Goal: Transaction & Acquisition: Obtain resource

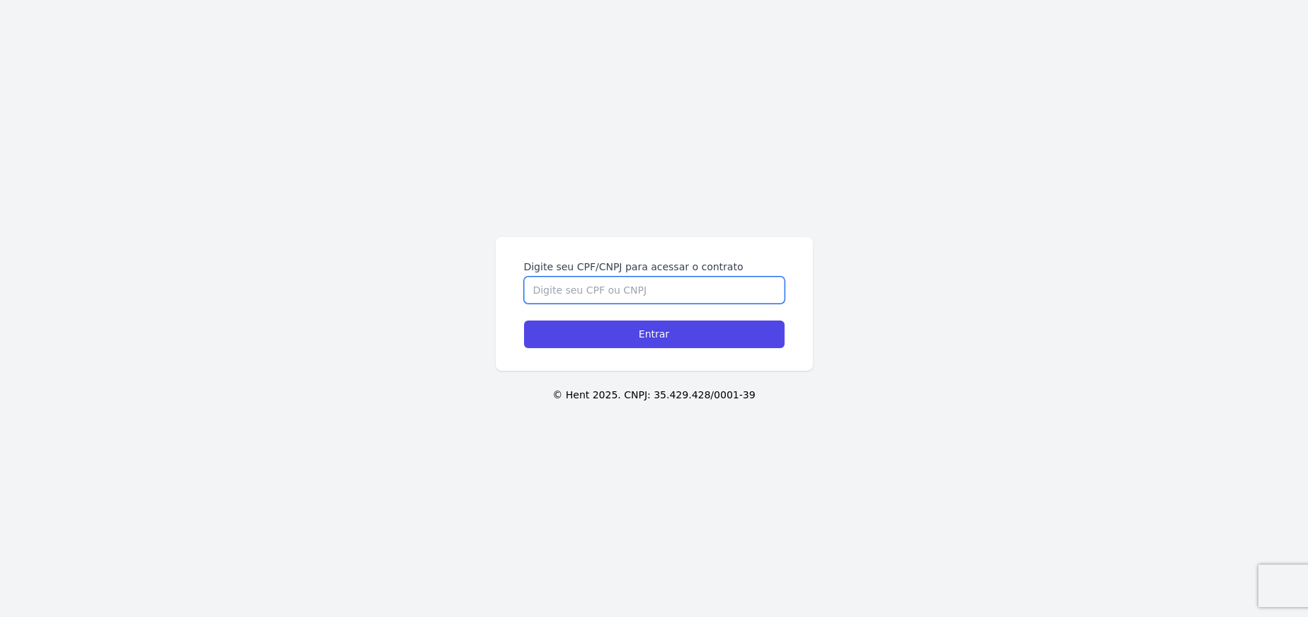
click at [551, 293] on input "Digite seu CPF/CNPJ para acessar o contrato" at bounding box center [654, 290] width 261 height 27
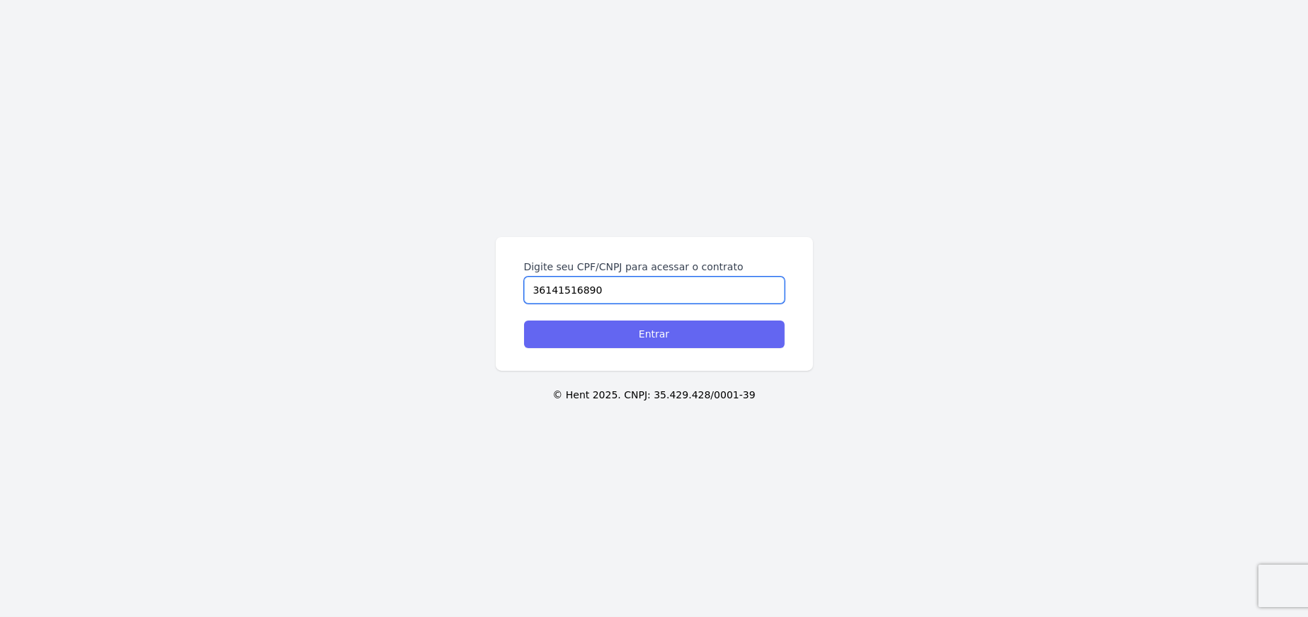
type input "36141516890"
click at [615, 324] on input "Entrar" at bounding box center [654, 335] width 261 height 28
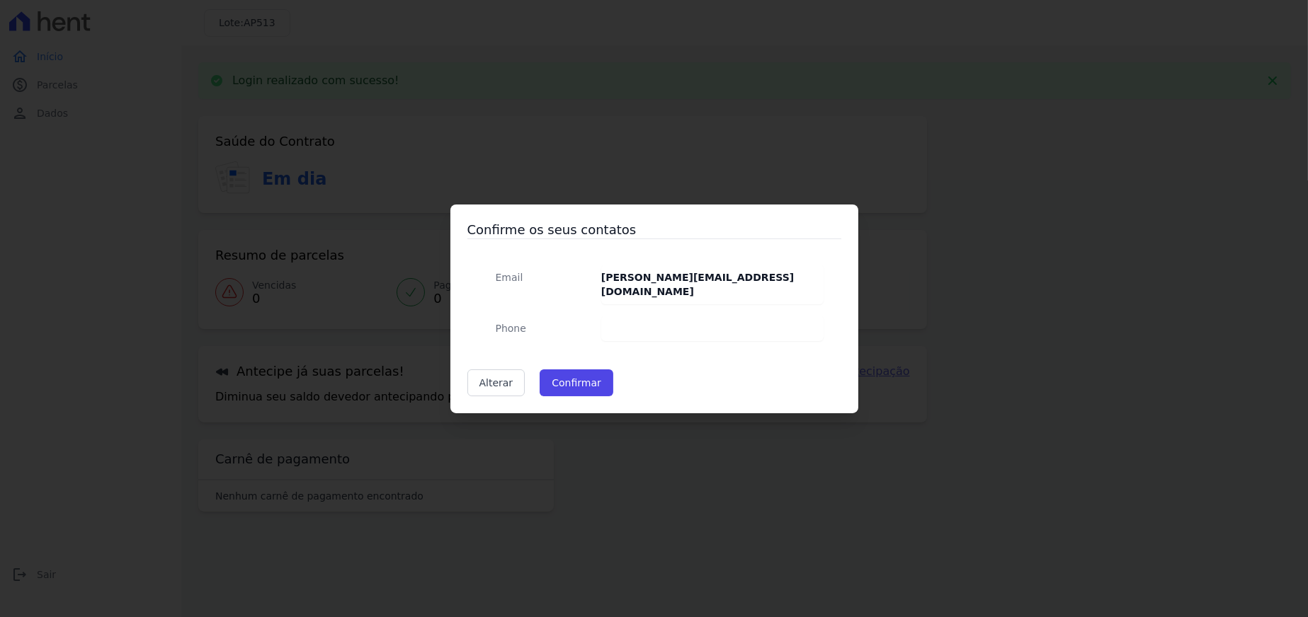
click at [649, 320] on dd at bounding box center [712, 328] width 223 height 25
click at [645, 317] on dd at bounding box center [712, 328] width 223 height 25
click at [583, 374] on button "Confirmar" at bounding box center [576, 383] width 74 height 27
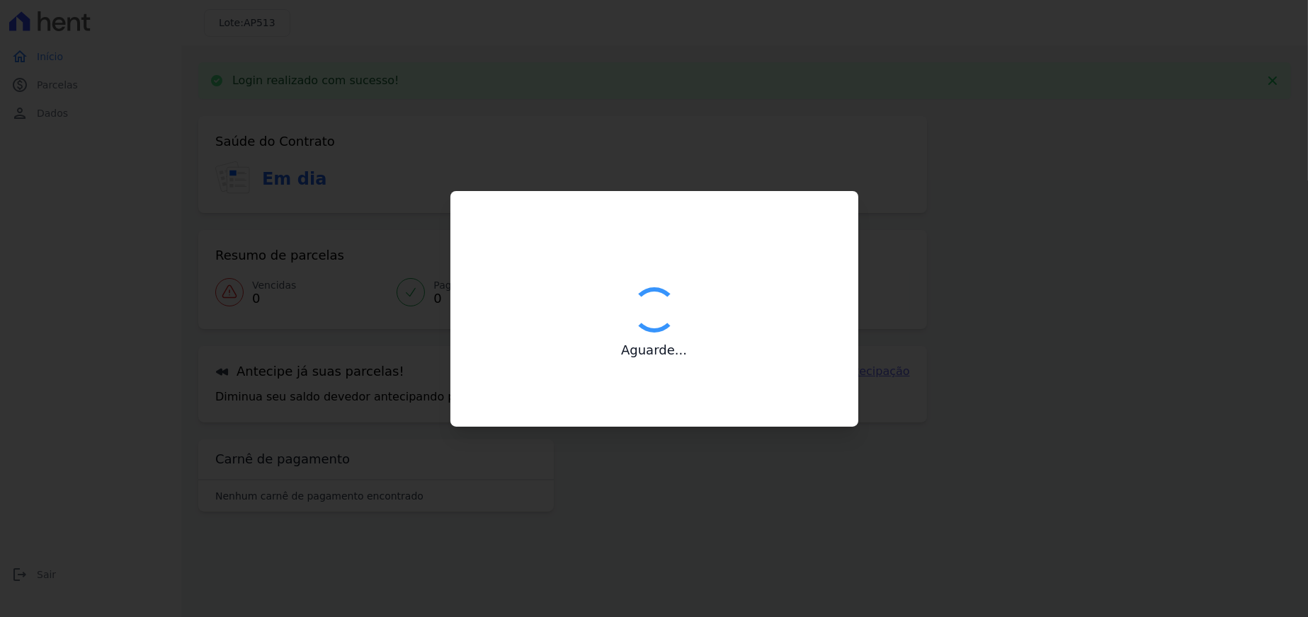
type input "Contatos confirmados com sucesso."
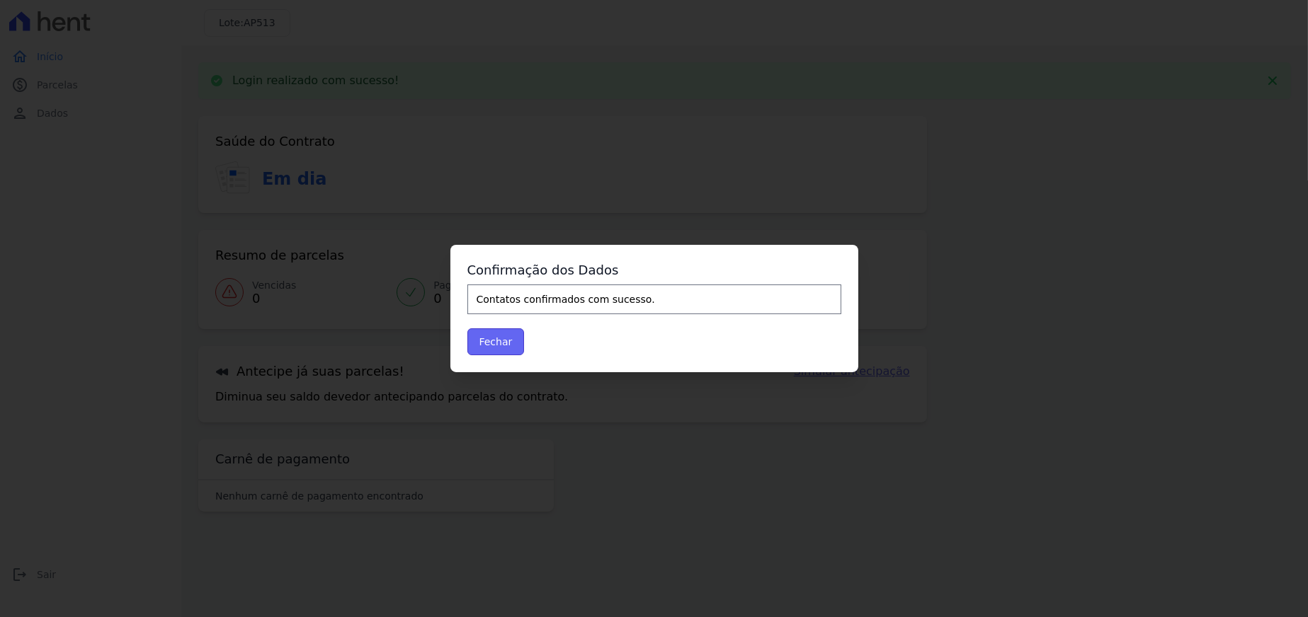
click at [508, 344] on button "Fechar" at bounding box center [495, 341] width 57 height 27
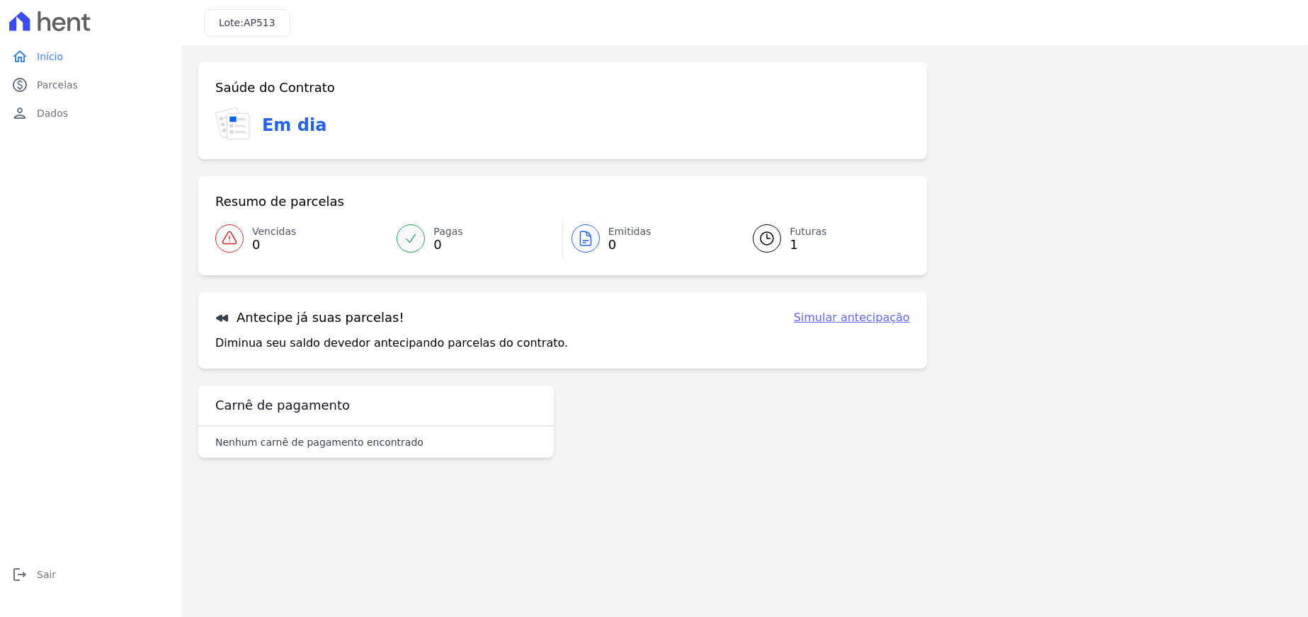
click at [772, 237] on icon at bounding box center [766, 238] width 17 height 17
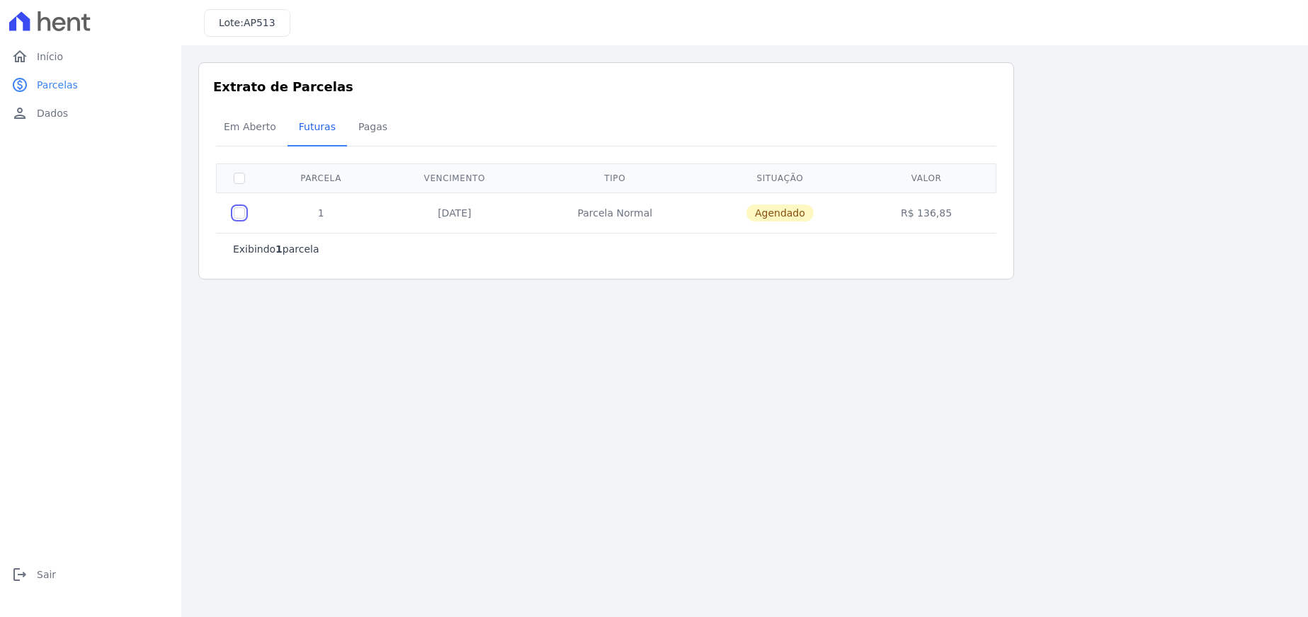
click at [240, 215] on input "checkbox" at bounding box center [239, 212] width 11 height 11
checkbox input "true"
click at [914, 142] on div "Em Aberto Futuras Pagas" at bounding box center [605, 127] width 787 height 35
click at [930, 219] on td "R$ 136,85" at bounding box center [926, 213] width 134 height 40
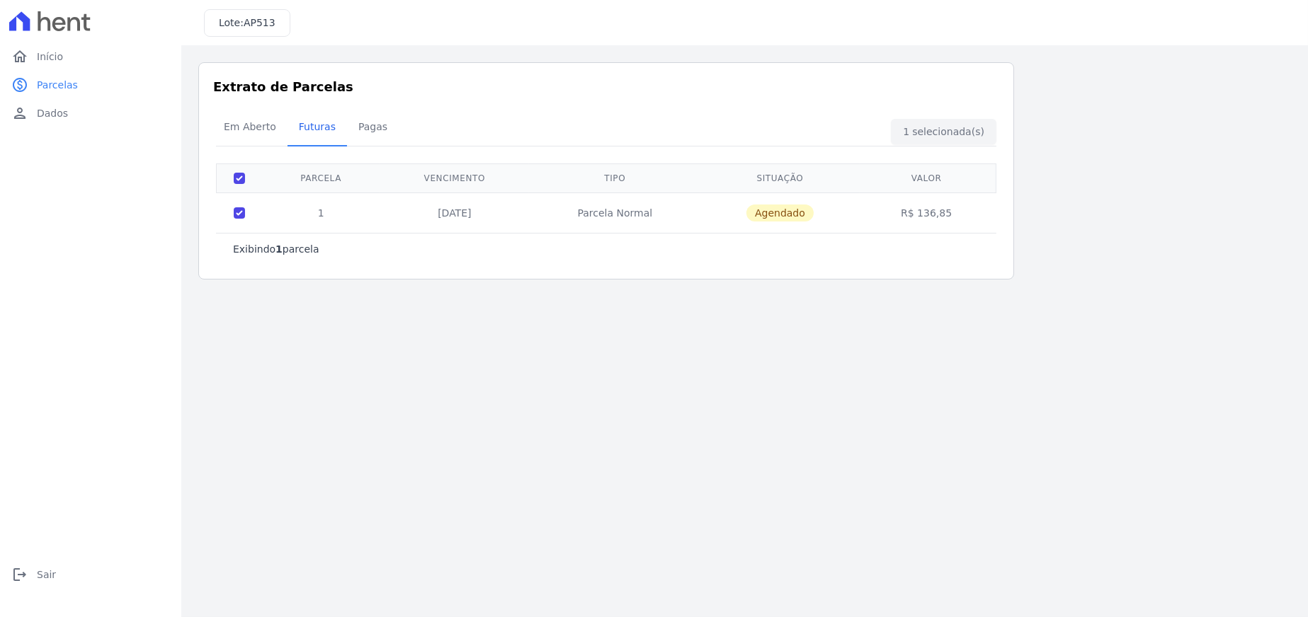
click at [787, 207] on span "Agendado" at bounding box center [779, 213] width 67 height 17
click at [779, 217] on span "Agendado" at bounding box center [779, 213] width 67 height 17
click at [968, 129] on div "Em Aberto Futuras Pagas" at bounding box center [605, 127] width 787 height 35
drag, startPoint x: 365, startPoint y: 234, endPoint x: 380, endPoint y: 222, distance: 19.7
click at [365, 233] on div "Exibindo 1 parcela" at bounding box center [606, 249] width 780 height 32
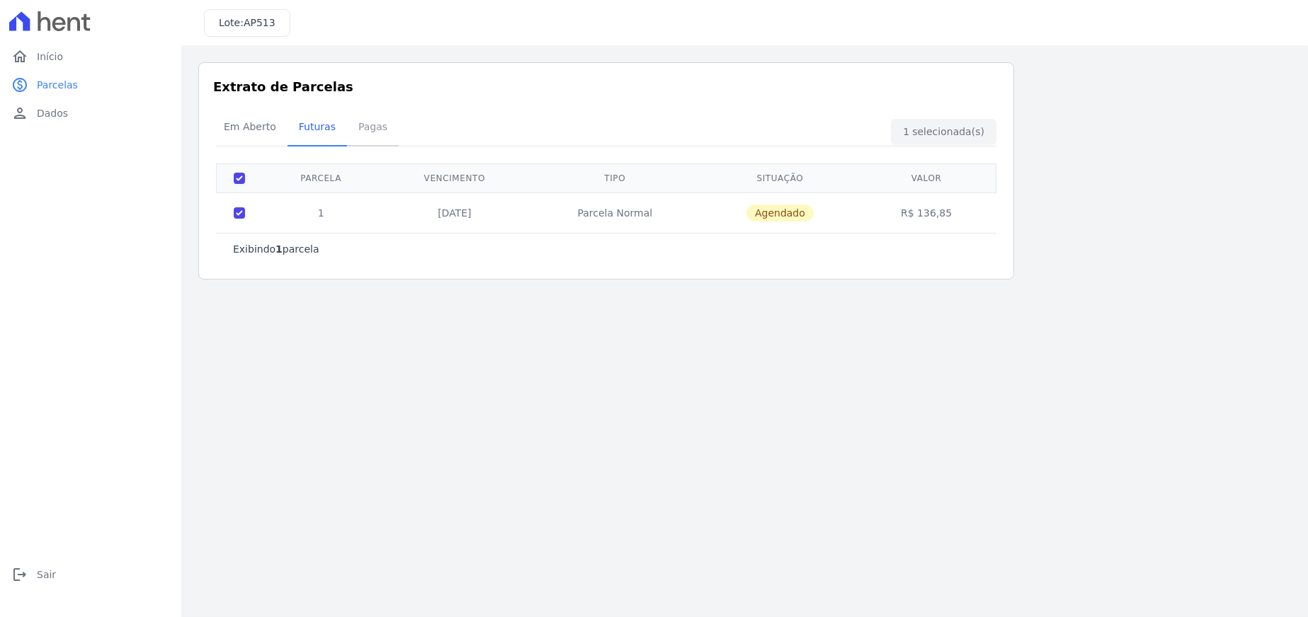
click at [361, 130] on span "Pagas" at bounding box center [373, 127] width 46 height 28
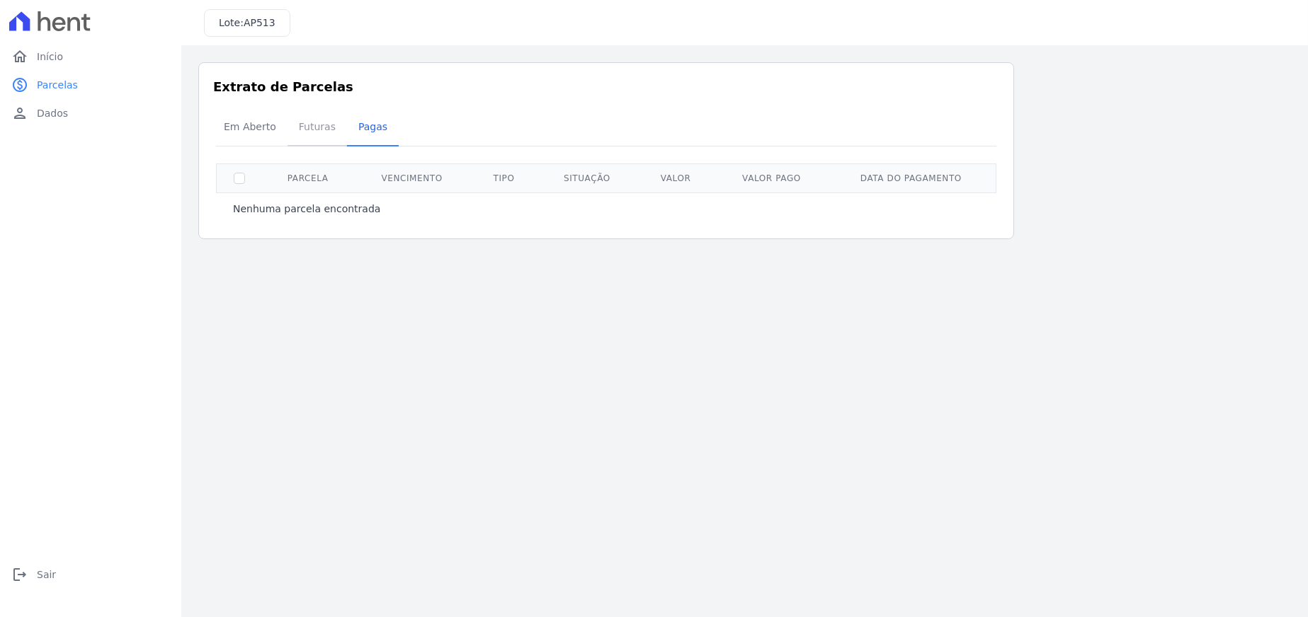
click at [314, 129] on span "Futuras" at bounding box center [317, 127] width 54 height 28
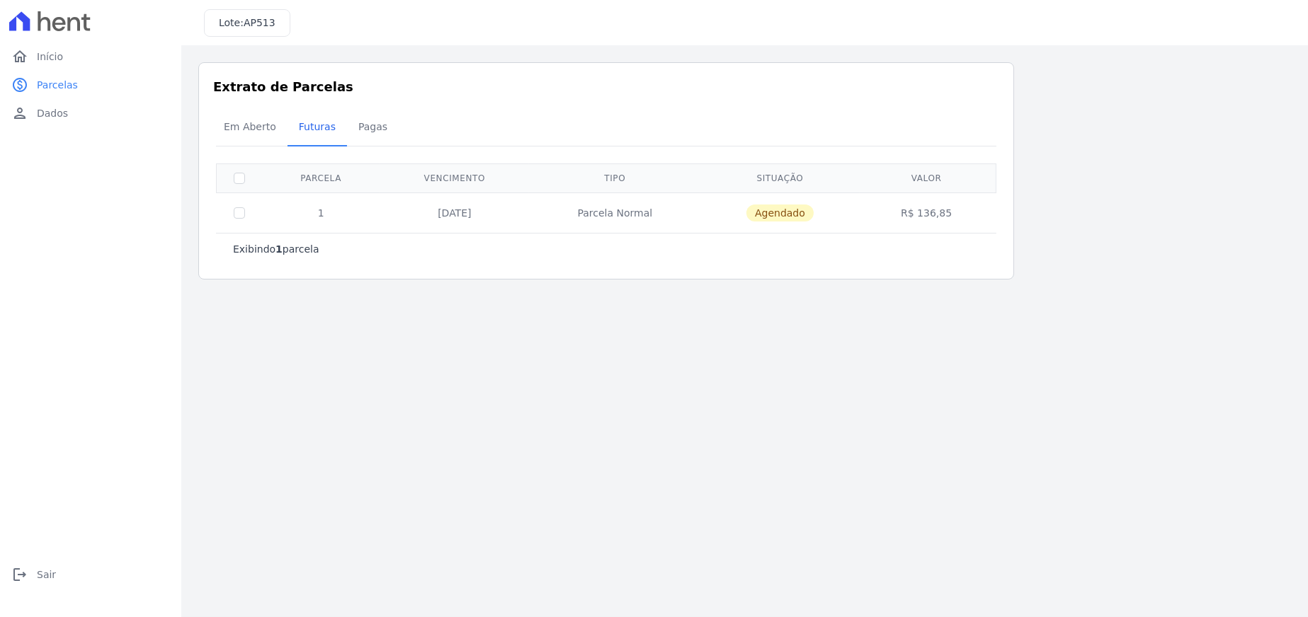
click at [246, 201] on td at bounding box center [240, 213] width 46 height 40
click at [241, 219] on td at bounding box center [240, 213] width 46 height 40
click at [239, 168] on th at bounding box center [240, 178] width 46 height 29
click at [233, 183] on th at bounding box center [240, 178] width 46 height 29
click at [234, 180] on input "checkbox" at bounding box center [239, 178] width 11 height 11
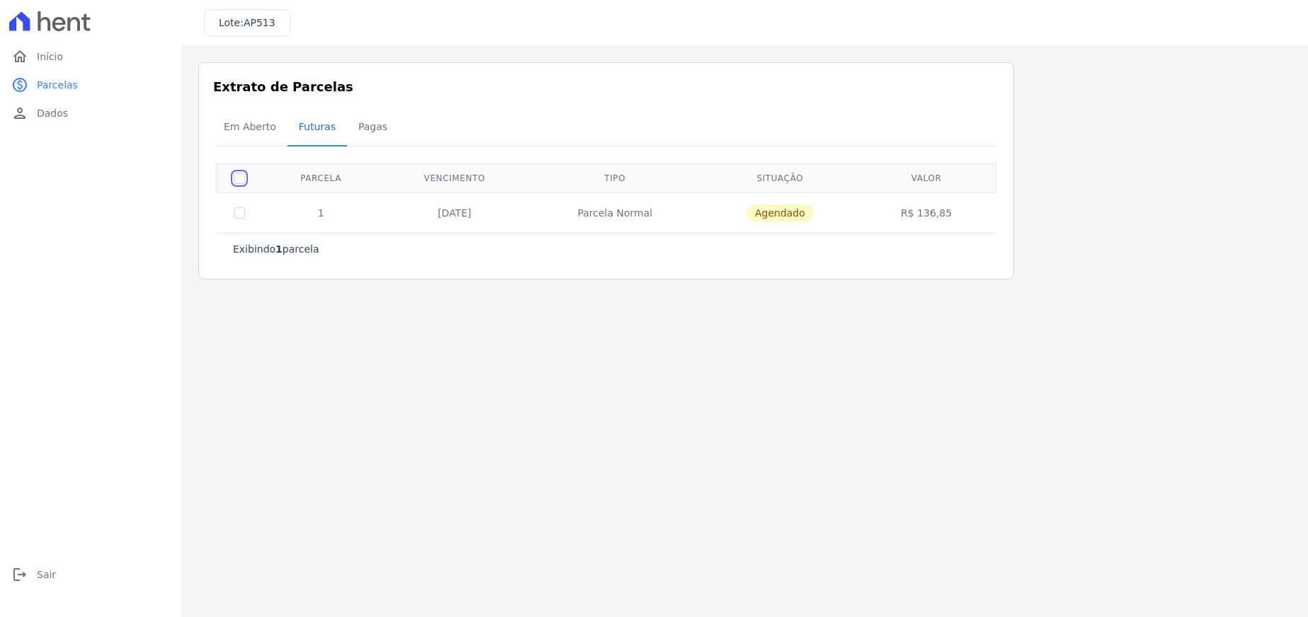
checkbox input "true"
click at [236, 133] on span "Em Aberto" at bounding box center [249, 127] width 69 height 28
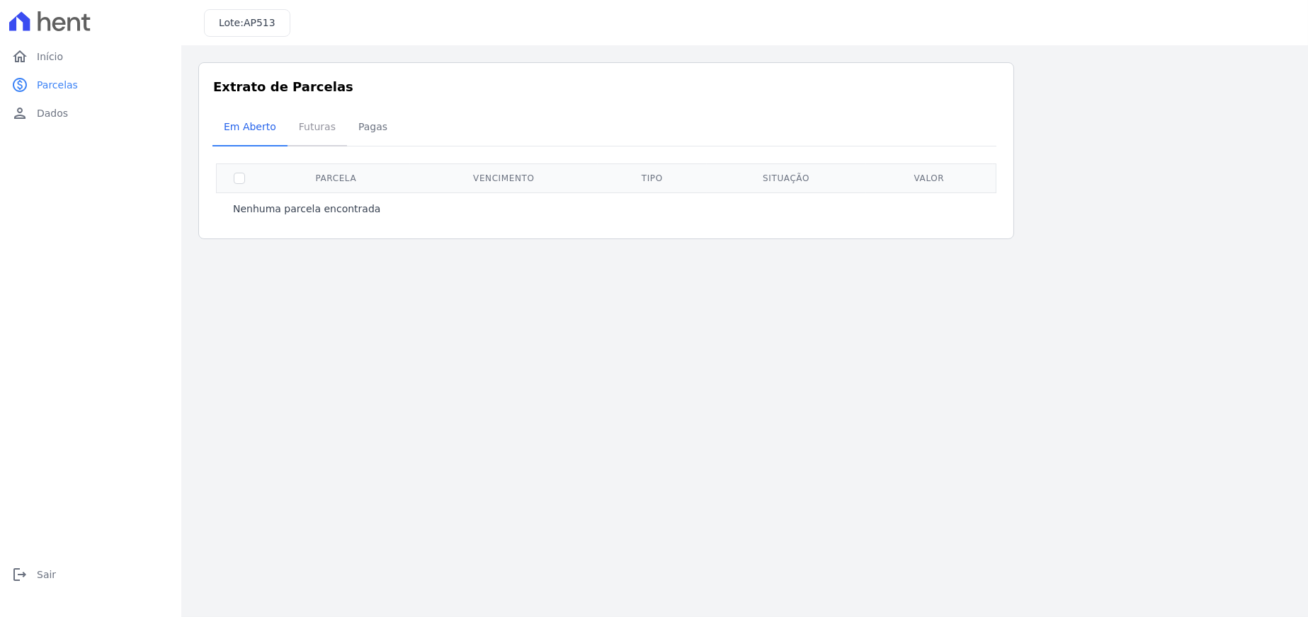
click at [328, 121] on span "Futuras" at bounding box center [317, 127] width 54 height 28
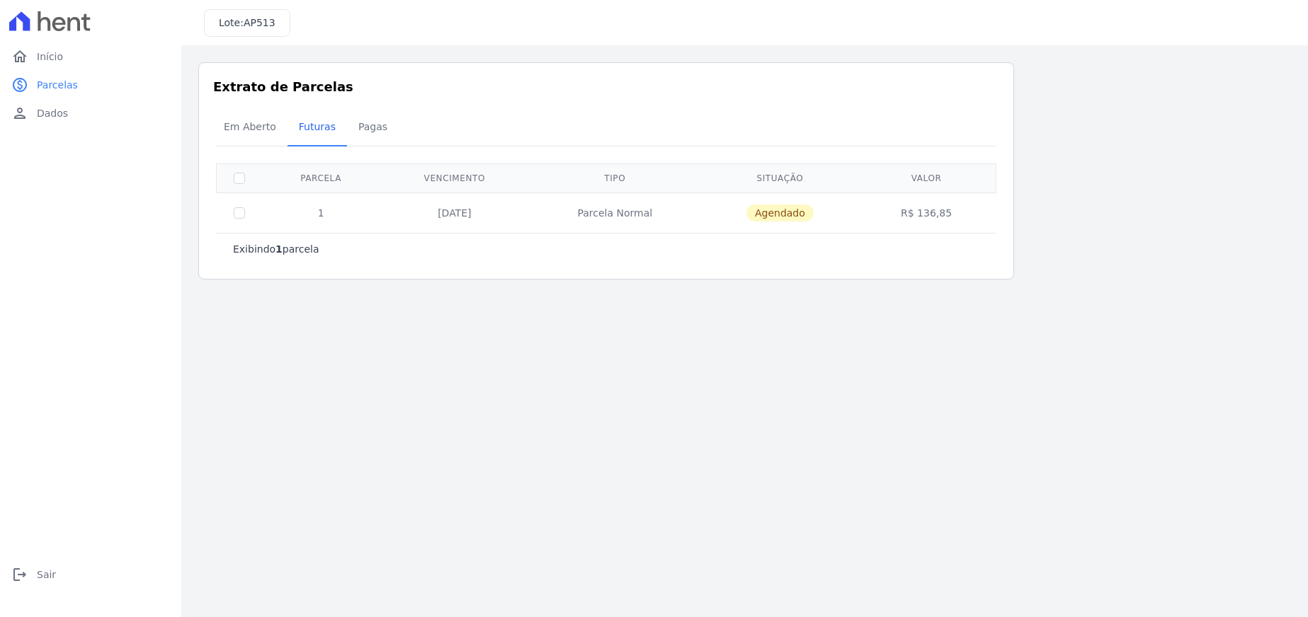
click at [248, 161] on div "Exibindo 1 parcela Parcela Vencimento Tipo Situação Valor 1 01/07/2026 Parcela …" at bounding box center [606, 214] width 780 height 113
click at [241, 178] on input "checkbox" at bounding box center [239, 178] width 11 height 11
checkbox input "true"
click at [57, 85] on span "Parcelas" at bounding box center [57, 85] width 41 height 14
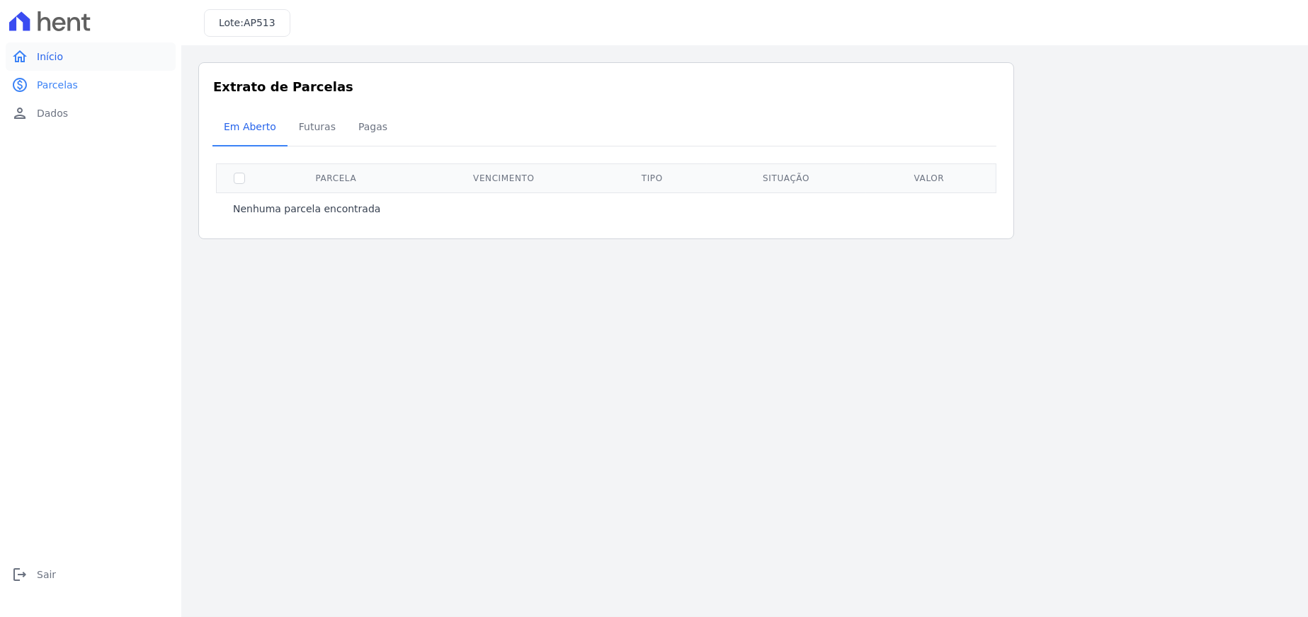
click at [74, 59] on link "home Início" at bounding box center [91, 56] width 170 height 28
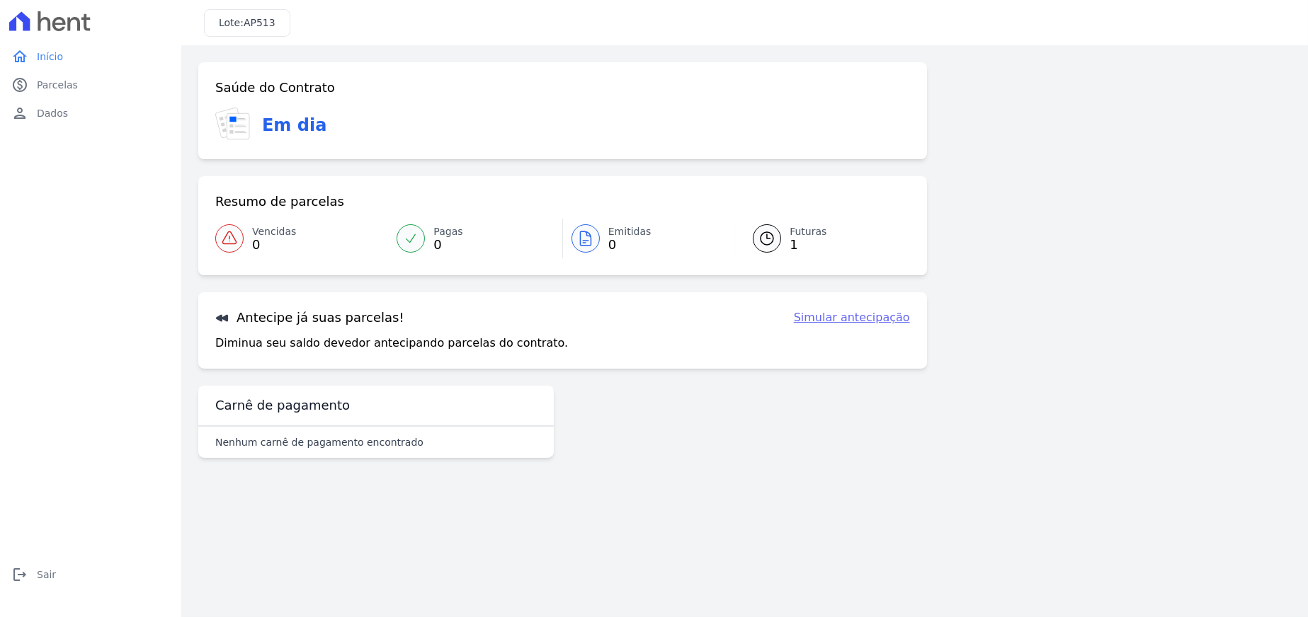
click at [862, 317] on link "Simular antecipação" at bounding box center [852, 317] width 116 height 17
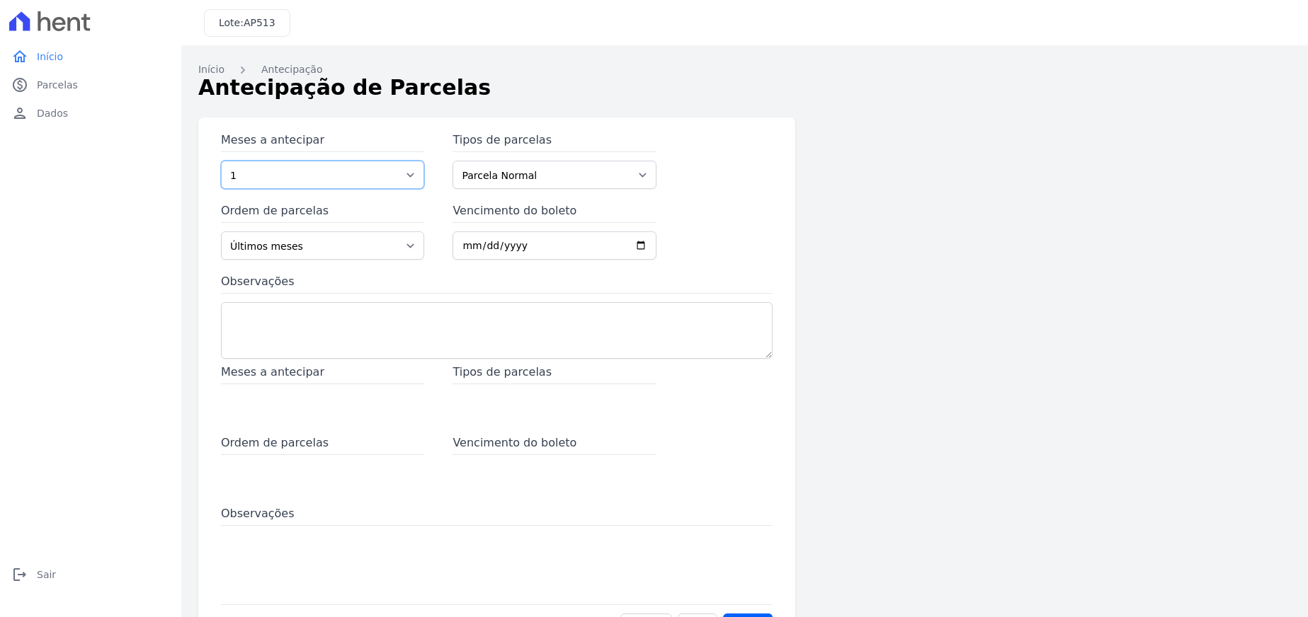
click at [376, 166] on select "1" at bounding box center [322, 175] width 203 height 28
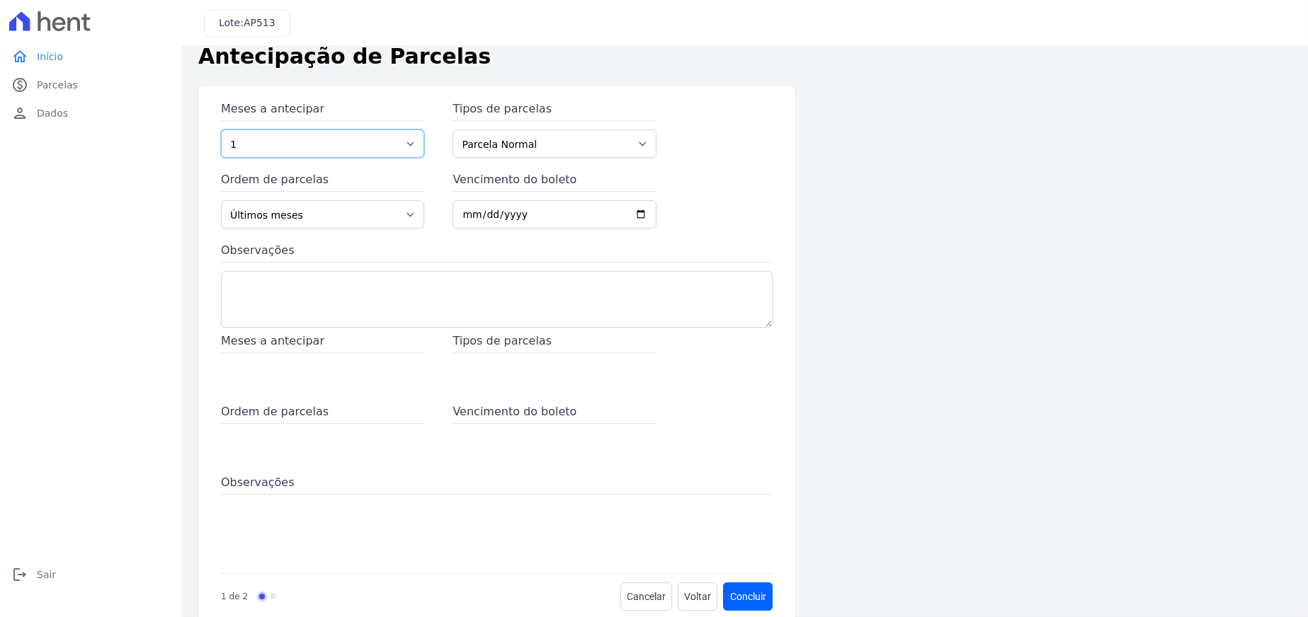
scroll to position [55, 0]
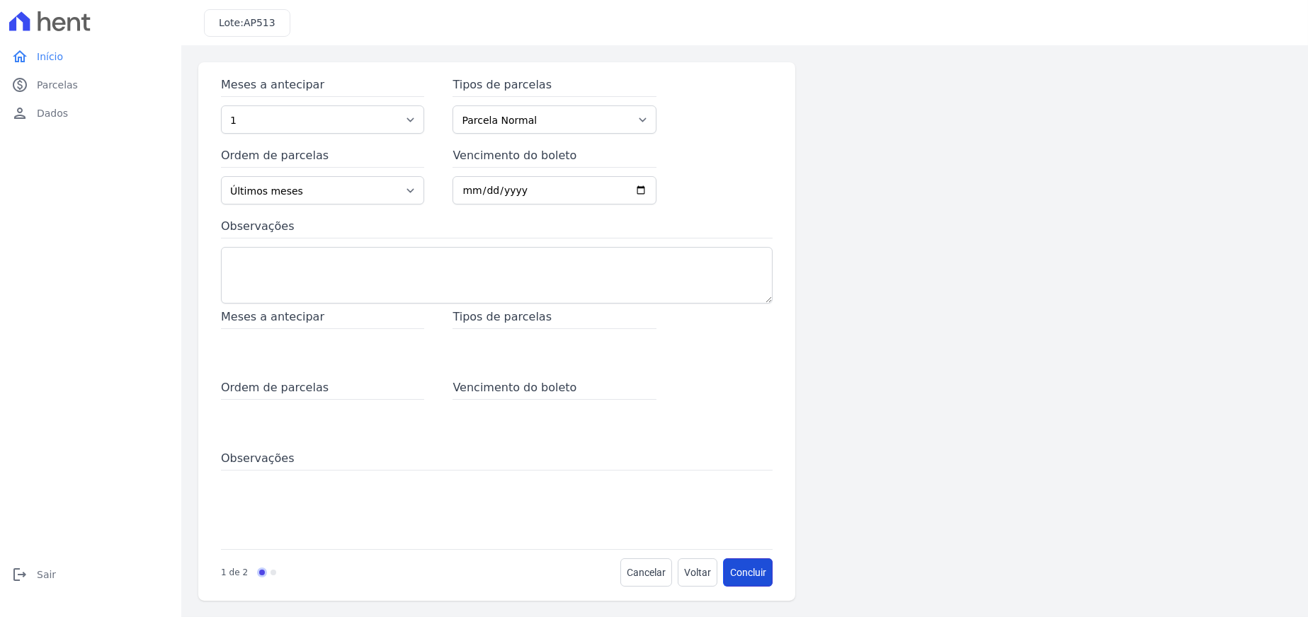
click at [743, 565] on button "Concluir" at bounding box center [748, 573] width 49 height 28
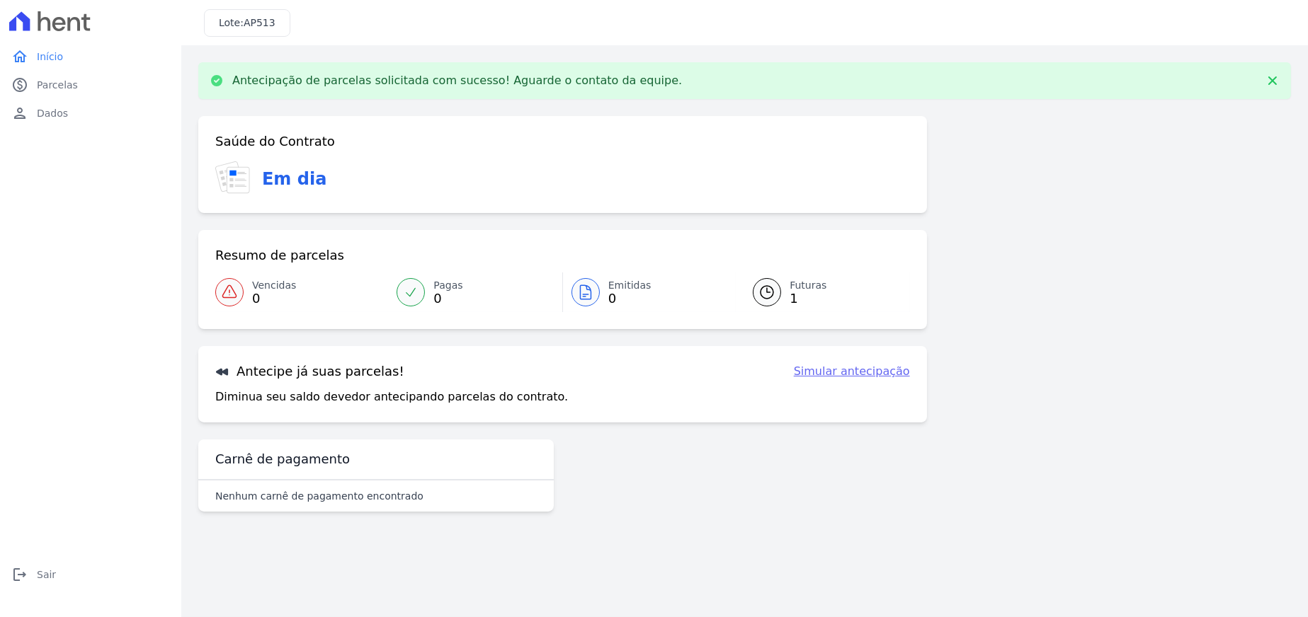
click at [597, 293] on div at bounding box center [585, 292] width 28 height 28
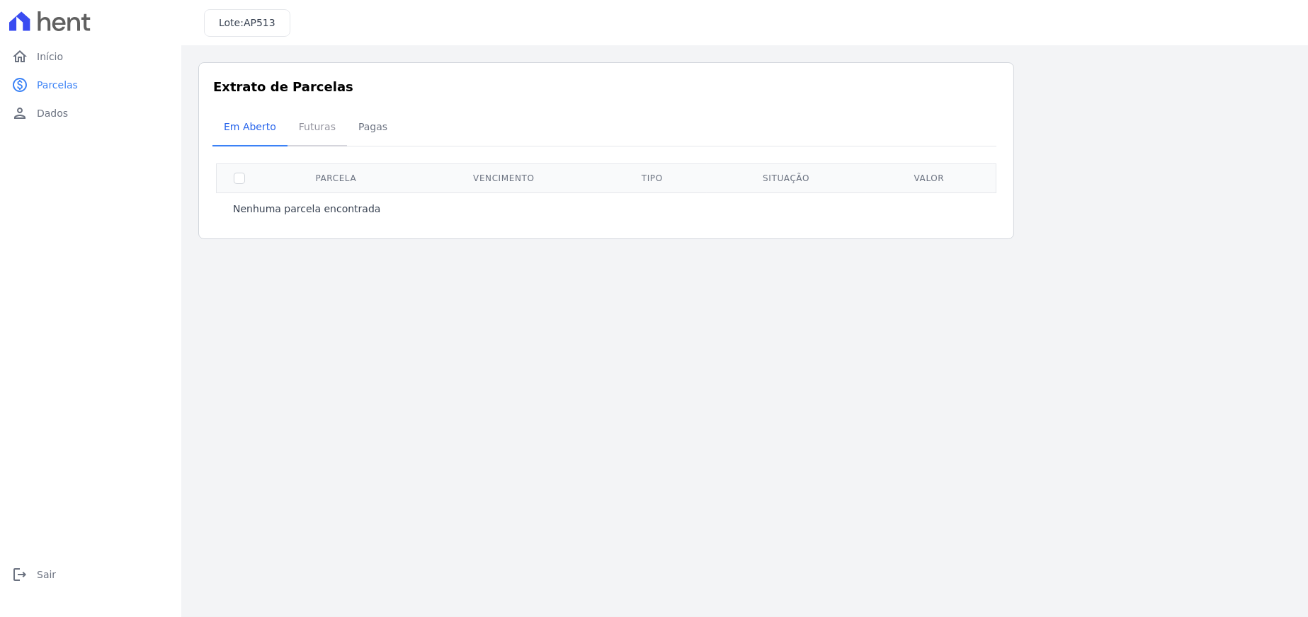
click at [302, 127] on span "Futuras" at bounding box center [317, 127] width 54 height 28
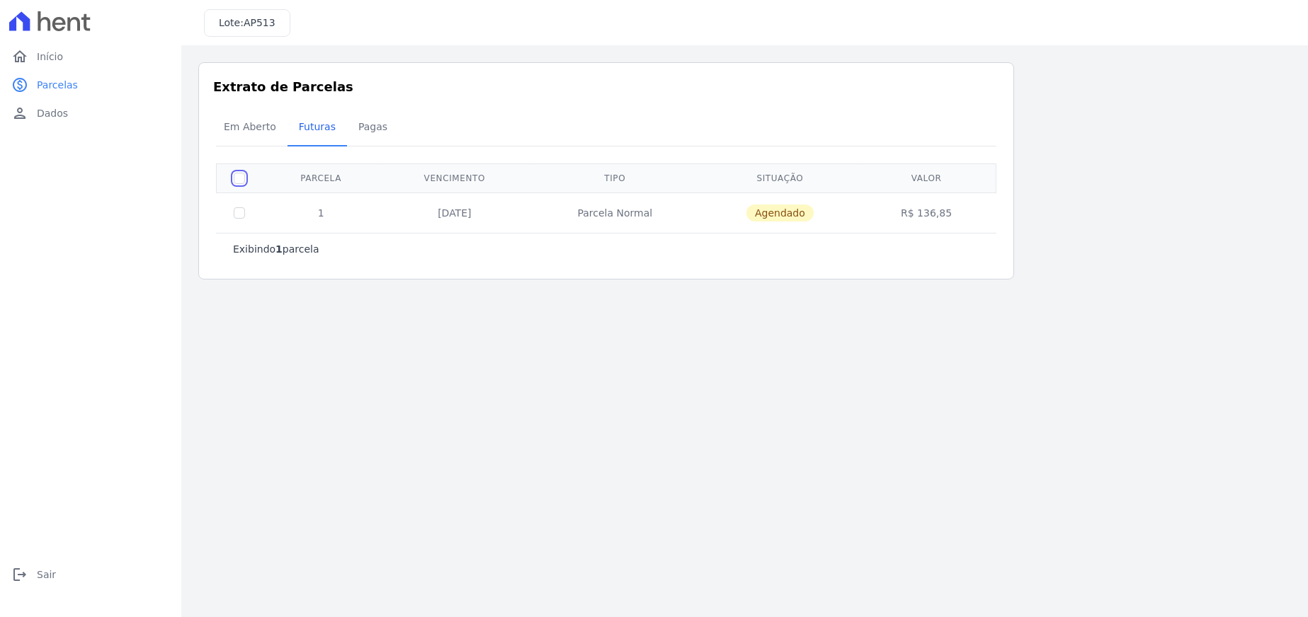
click at [237, 181] on input "checkbox" at bounding box center [239, 178] width 11 height 11
checkbox input "true"
click at [772, 210] on span "Agendado" at bounding box center [779, 213] width 67 height 17
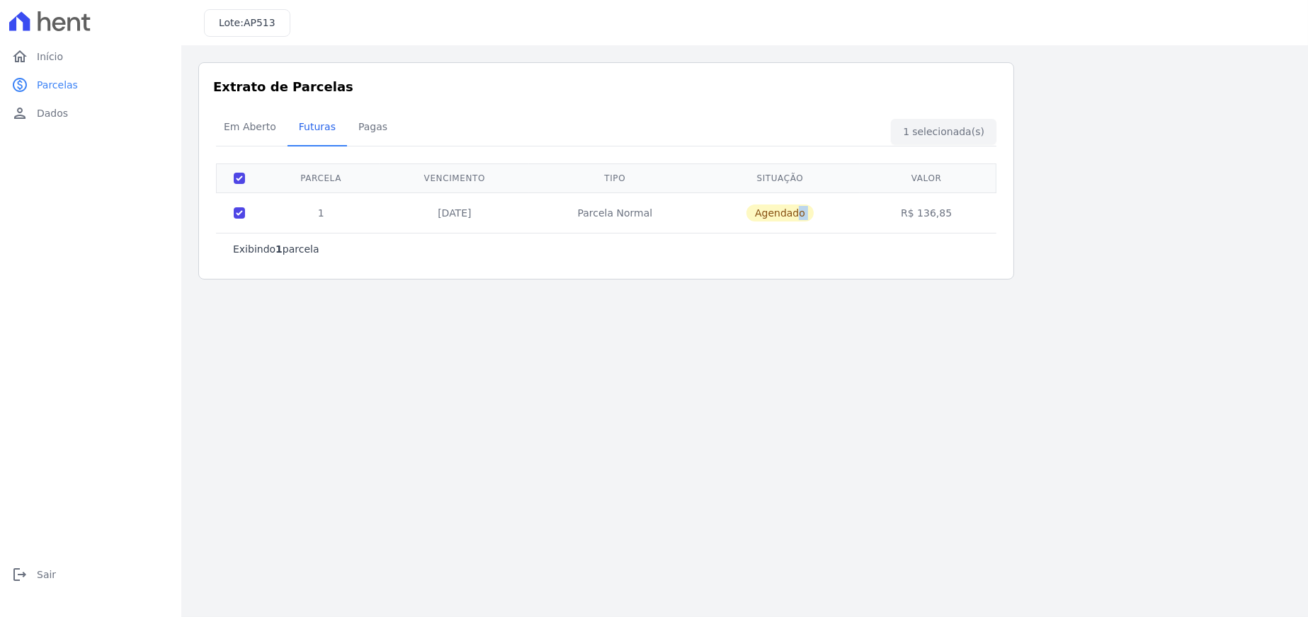
click at [772, 210] on span "Agendado" at bounding box center [779, 213] width 67 height 17
click at [813, 160] on div "Exibindo 1 parcela Parcela Vencimento Tipo Situação Valor 1 01/07/2026 Parcela …" at bounding box center [606, 214] width 780 height 113
